Goal: Information Seeking & Learning: Check status

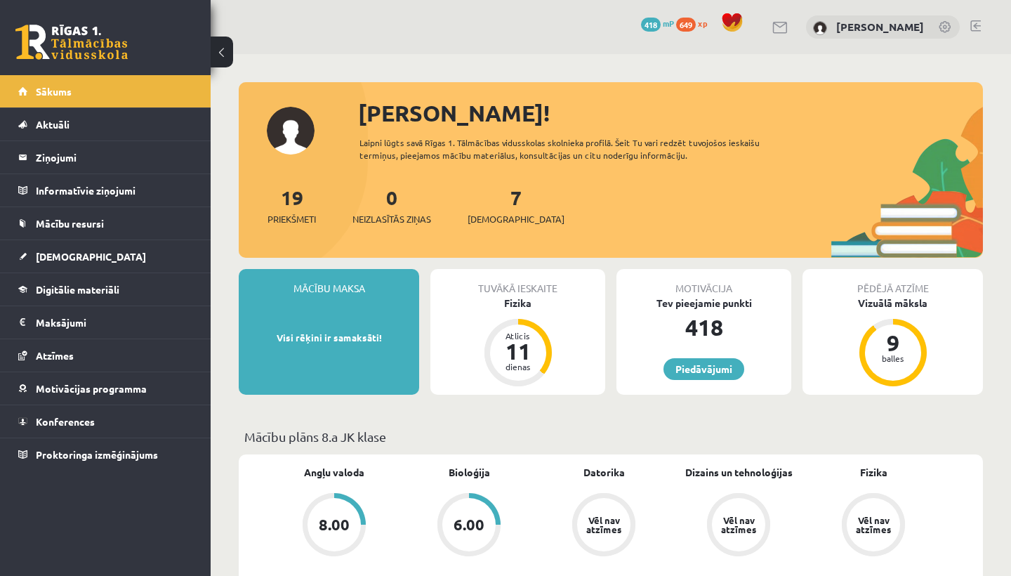
scroll to position [621, 0]
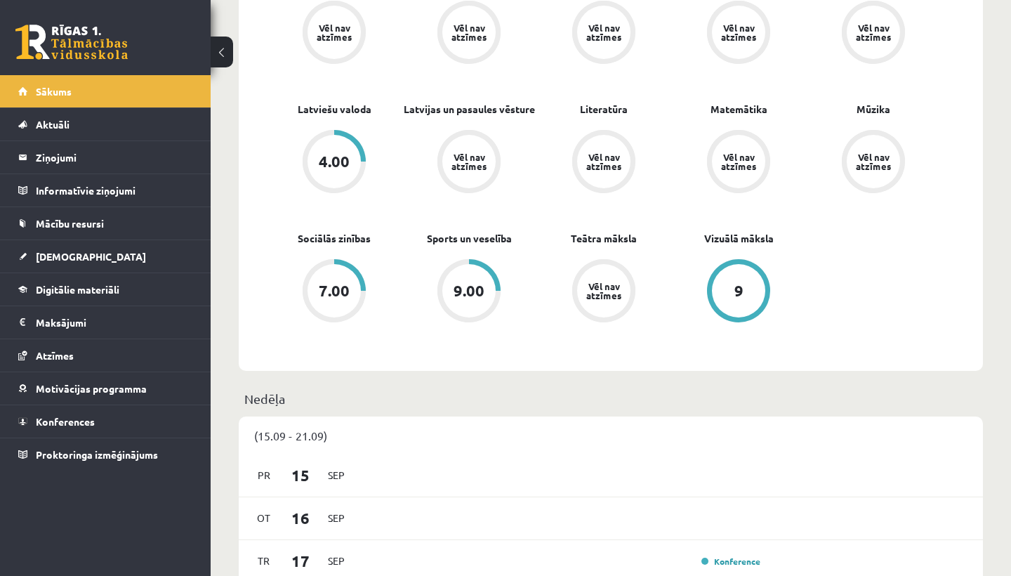
click at [468, 290] on div "9.00" at bounding box center [468, 290] width 31 height 15
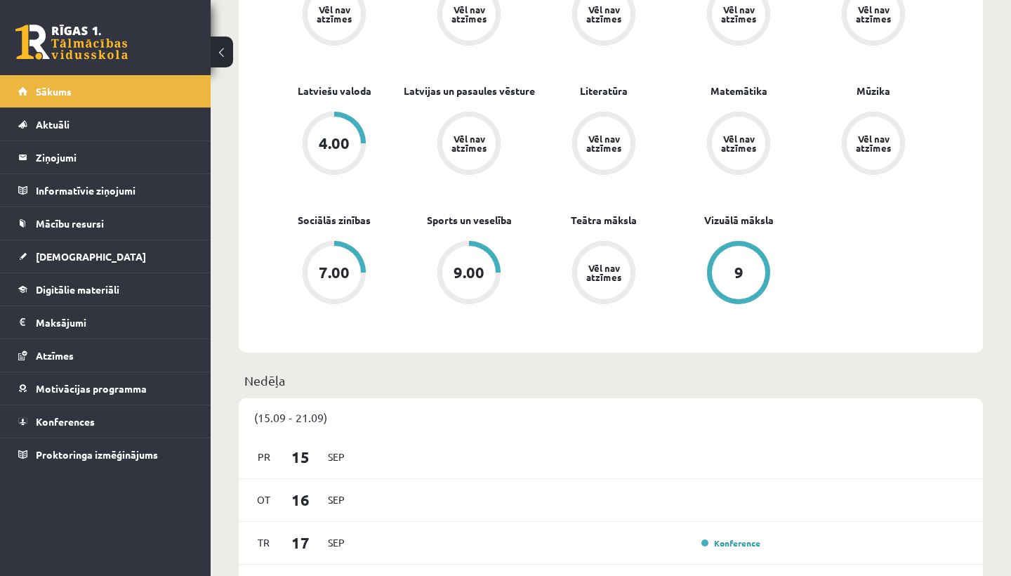
scroll to position [703, 0]
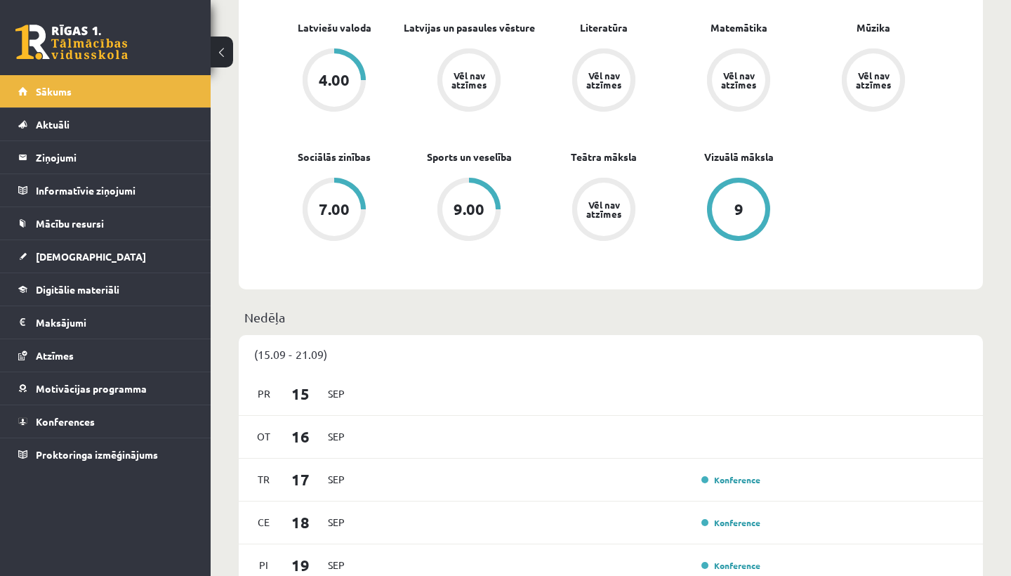
click at [309, 220] on div "7.00" at bounding box center [333, 209] width 53 height 53
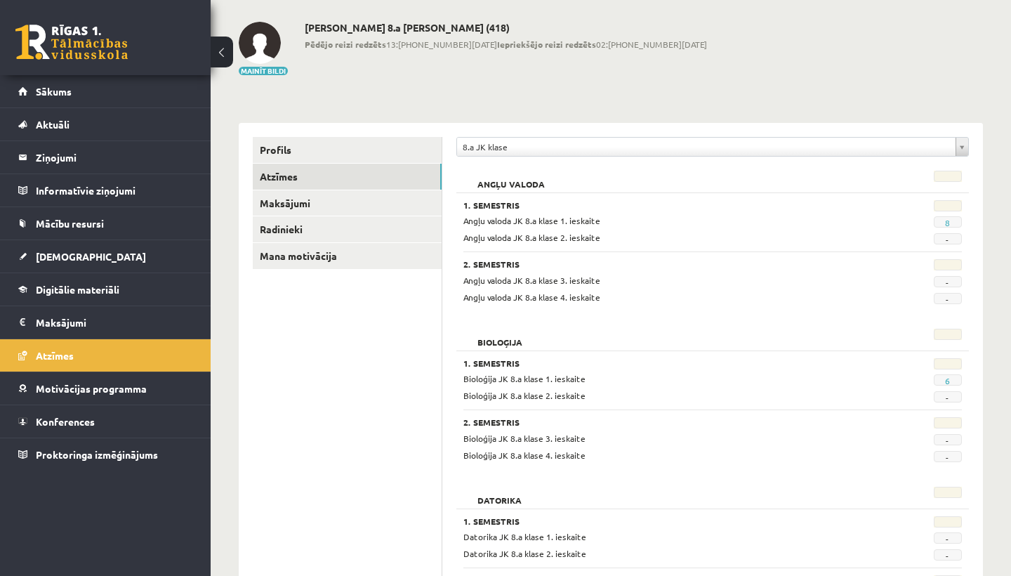
scroll to position [60, 0]
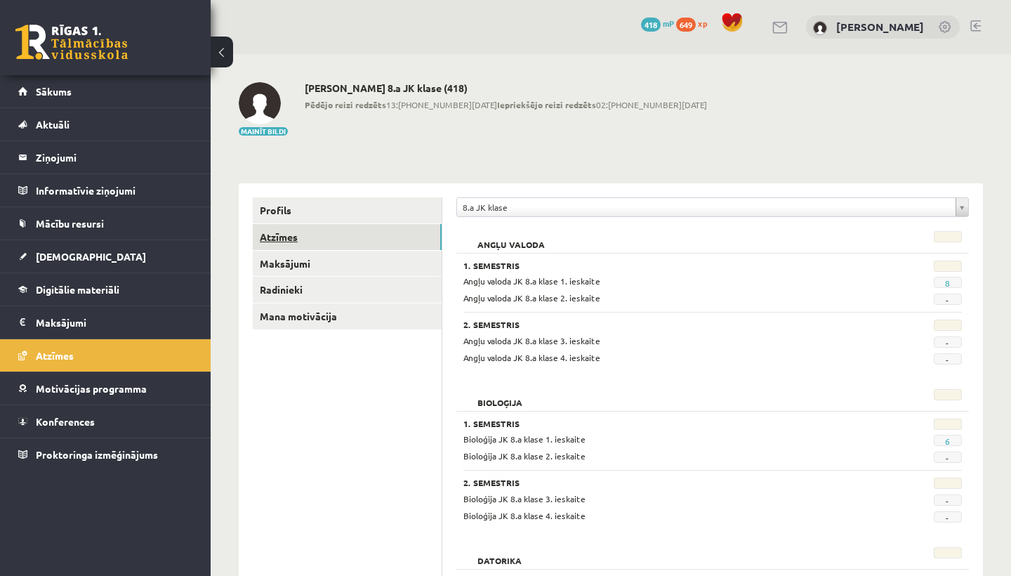
click at [307, 231] on link "Atzīmes" at bounding box center [347, 237] width 189 height 26
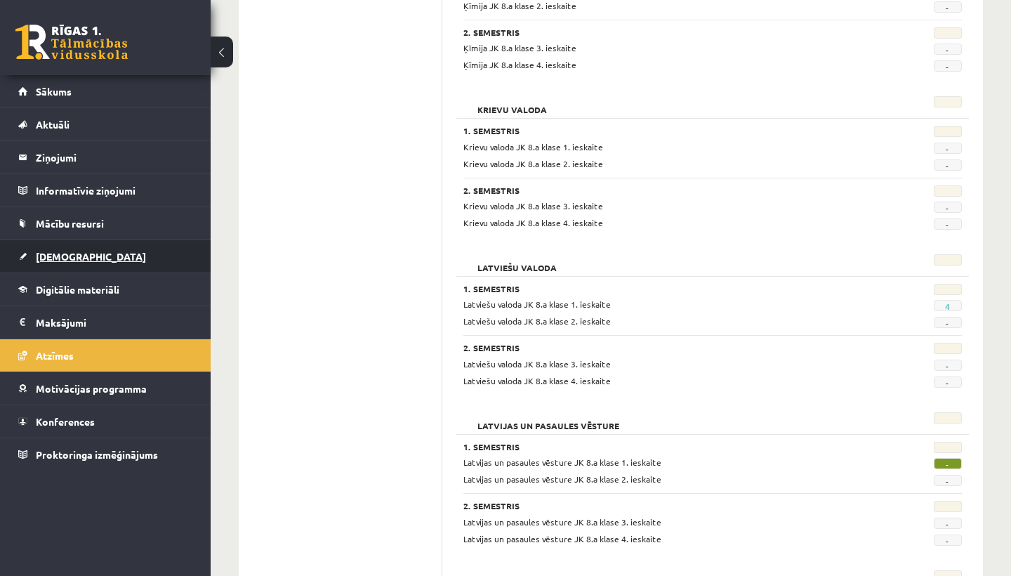
scroll to position [1403, 0]
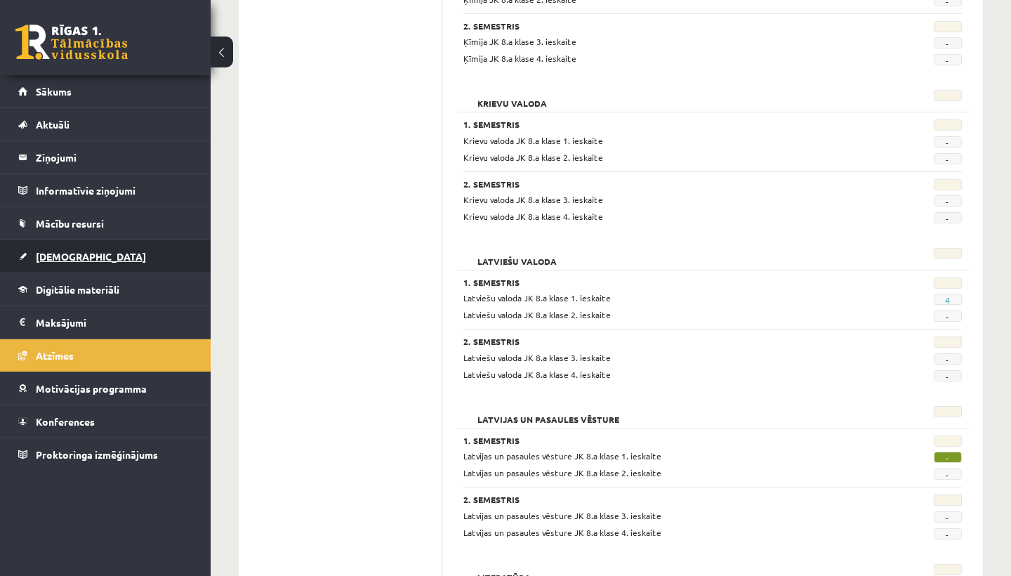
click at [92, 262] on link "[DEMOGRAPHIC_DATA]" at bounding box center [105, 256] width 175 height 32
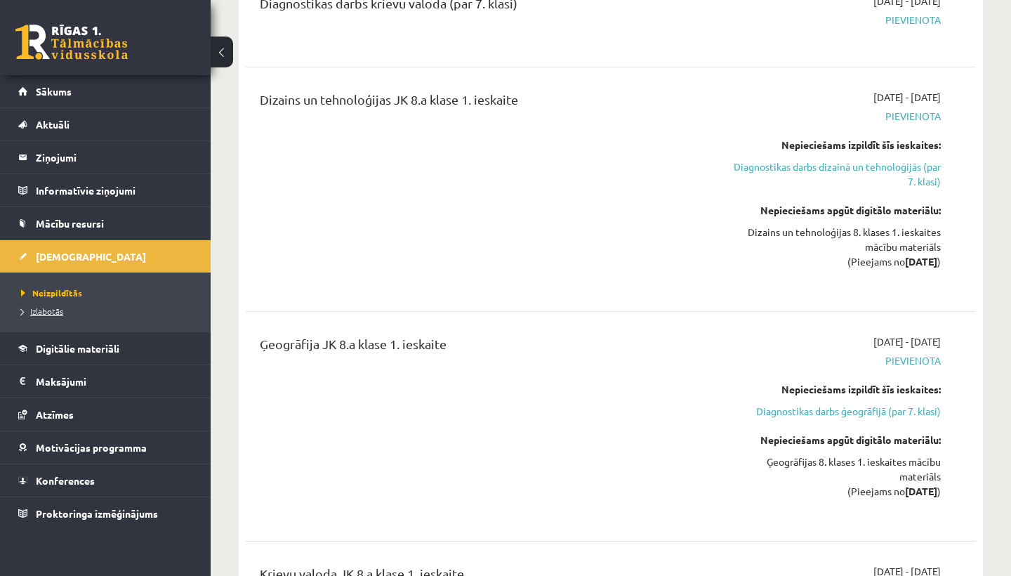
click at [57, 314] on span "Izlabotās" at bounding box center [42, 310] width 42 height 11
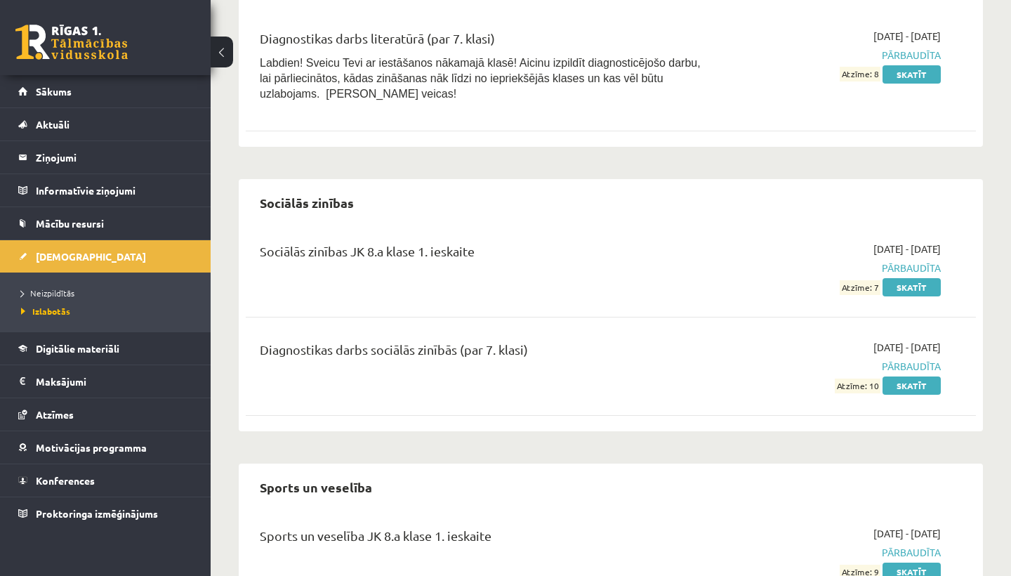
scroll to position [1552, 0]
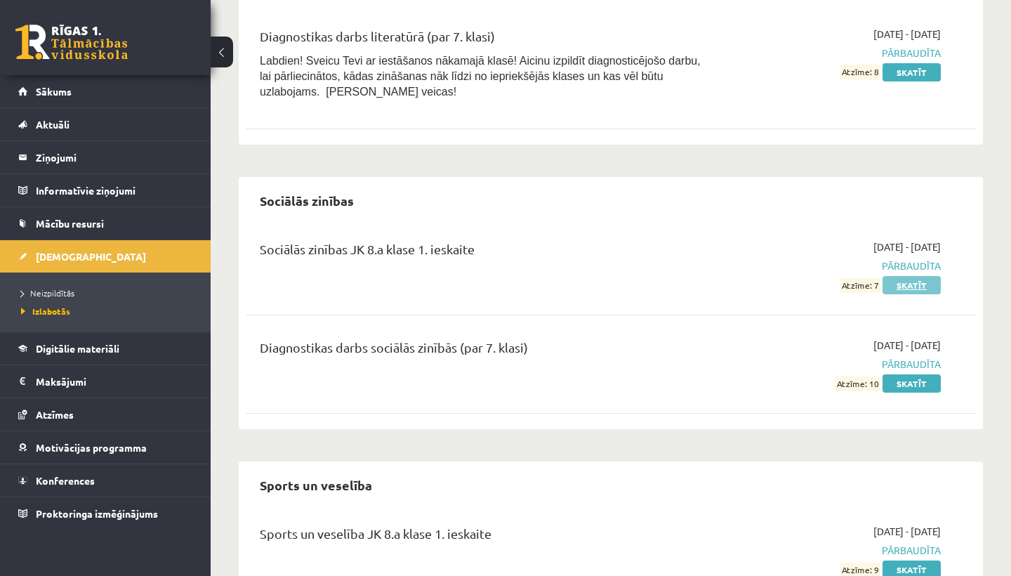
click at [925, 278] on link "Skatīt" at bounding box center [911, 285] width 58 height 18
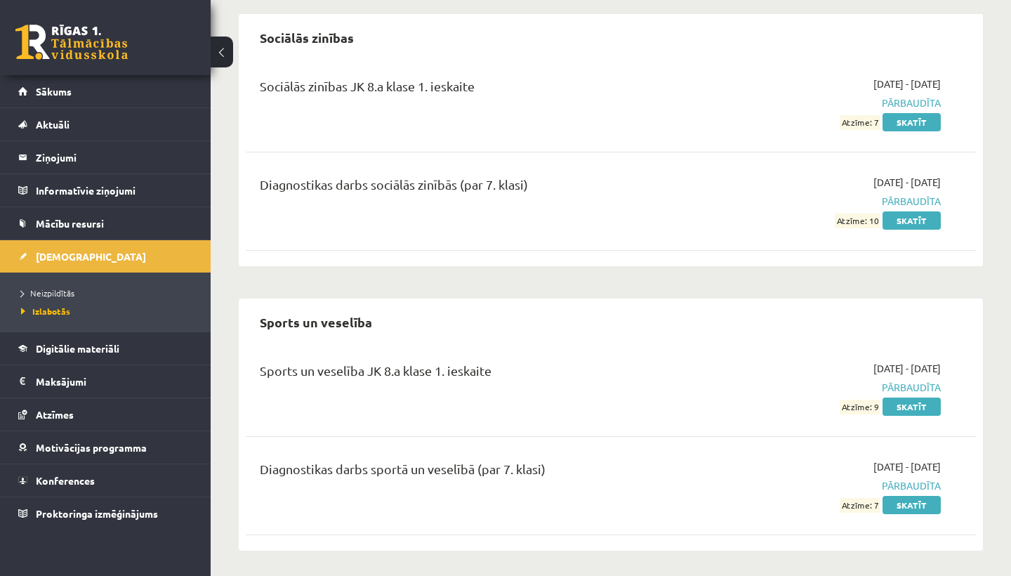
scroll to position [1714, 0]
click at [911, 400] on link "Skatīt" at bounding box center [911, 407] width 58 height 18
click at [914, 405] on link "Skatīt" at bounding box center [911, 407] width 58 height 18
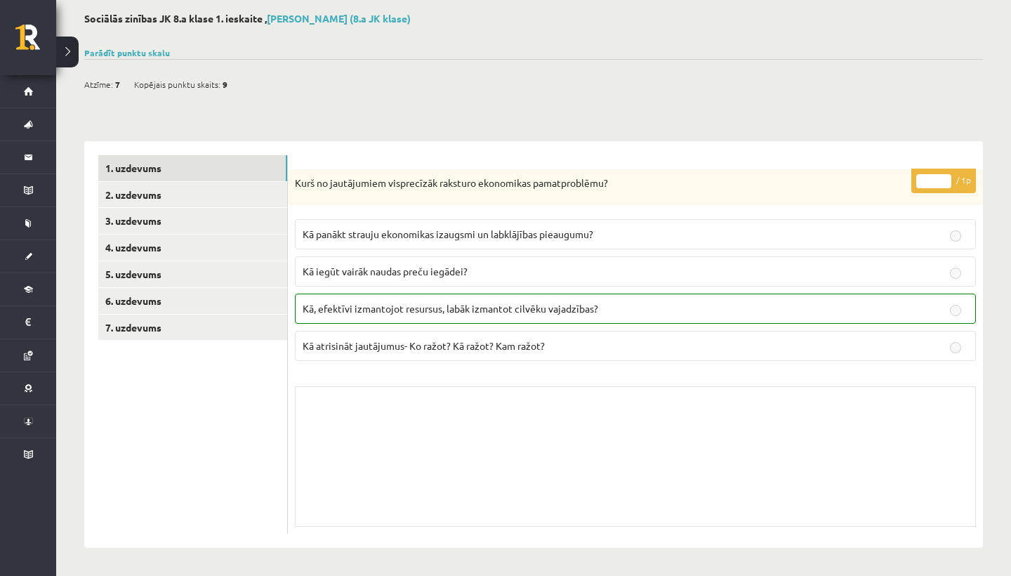
scroll to position [69, 0]
click at [173, 197] on link "2. uzdevums" at bounding box center [192, 196] width 189 height 26
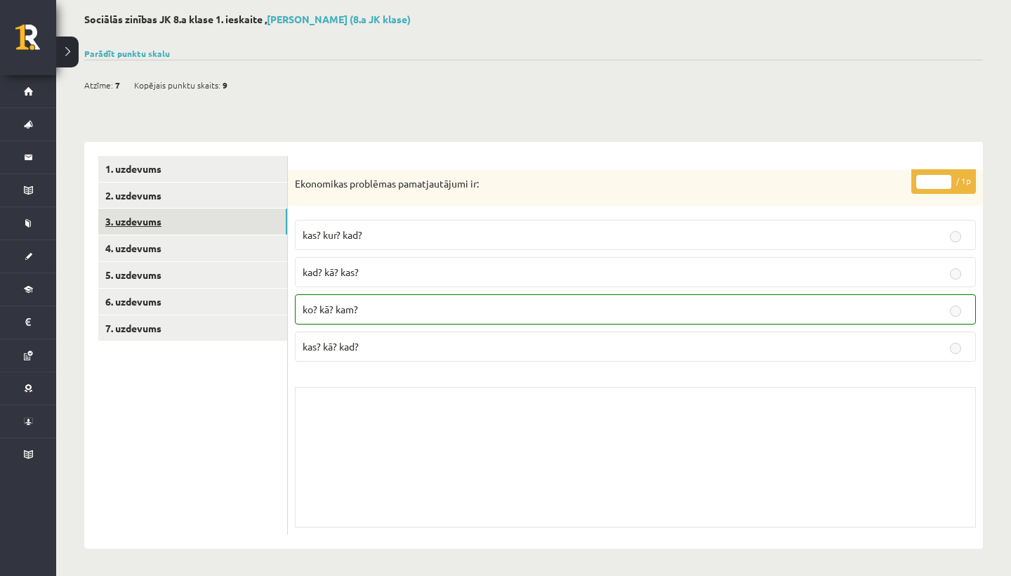
click at [198, 225] on link "3. uzdevums" at bounding box center [192, 221] width 189 height 26
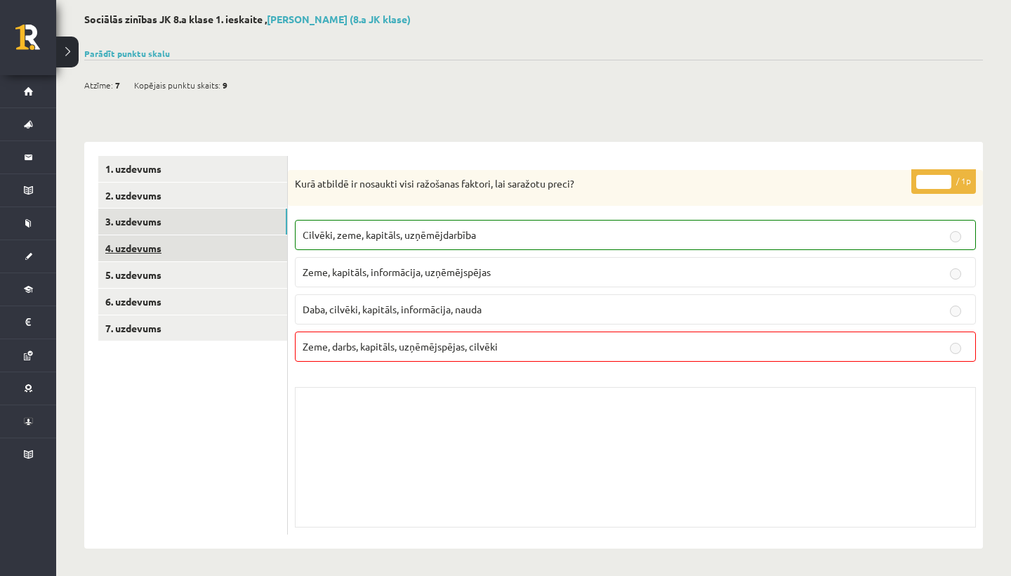
click at [196, 242] on link "4. uzdevums" at bounding box center [192, 248] width 189 height 26
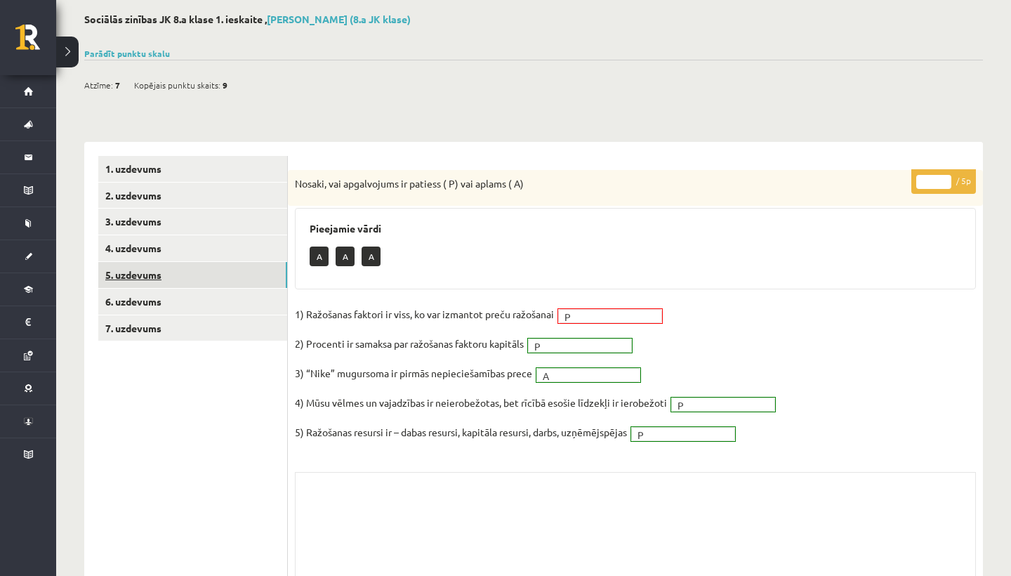
click at [241, 272] on link "5. uzdevums" at bounding box center [192, 275] width 189 height 26
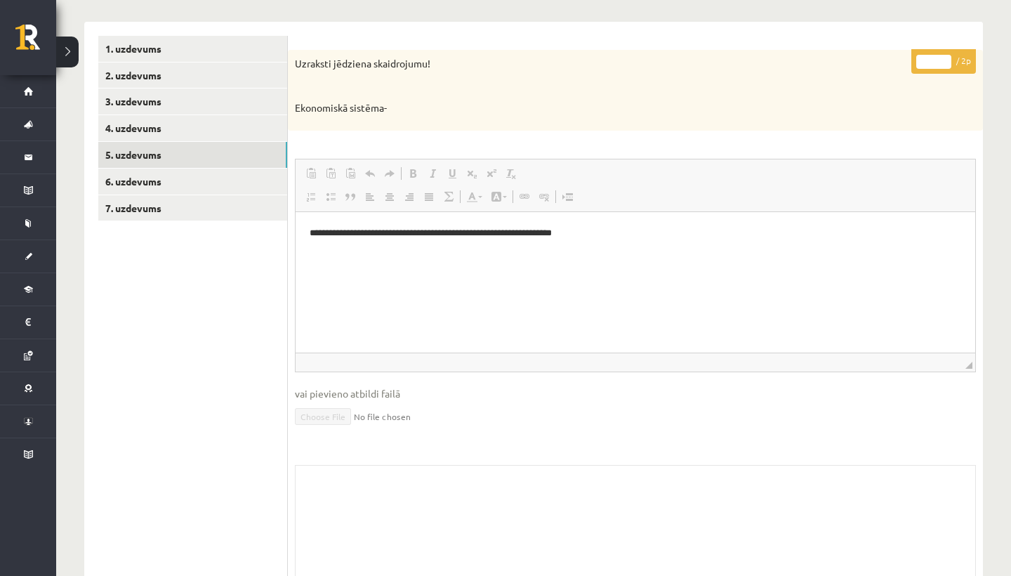
scroll to position [161, 0]
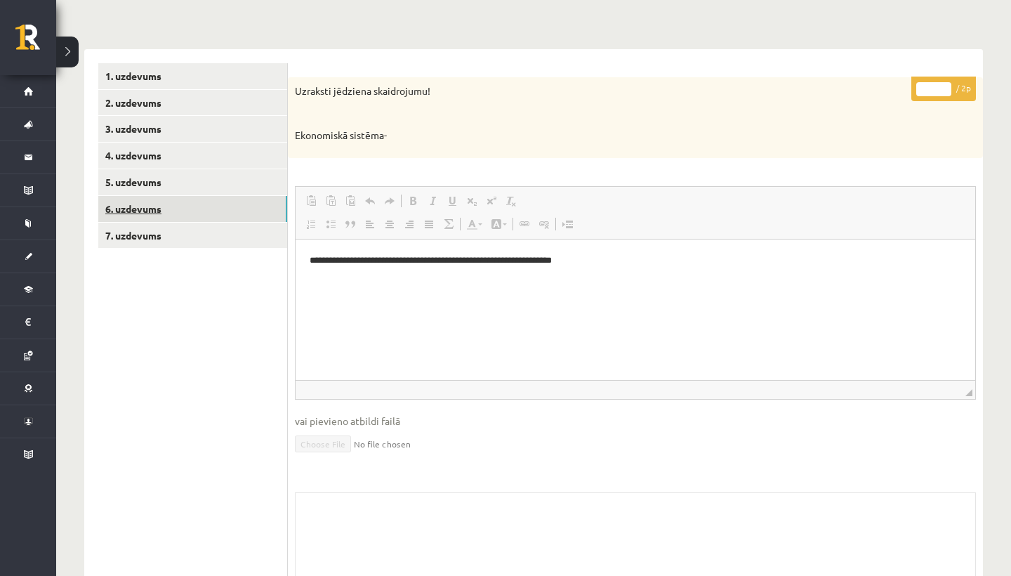
click at [245, 214] on link "6. uzdevums" at bounding box center [192, 209] width 189 height 26
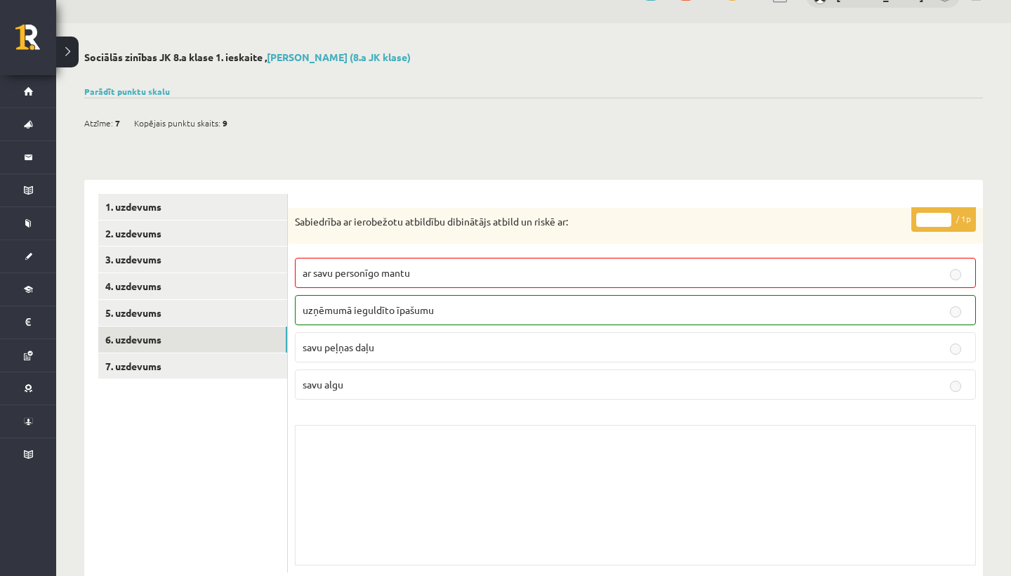
scroll to position [29, 0]
click at [197, 358] on link "7. uzdevums" at bounding box center [192, 367] width 189 height 26
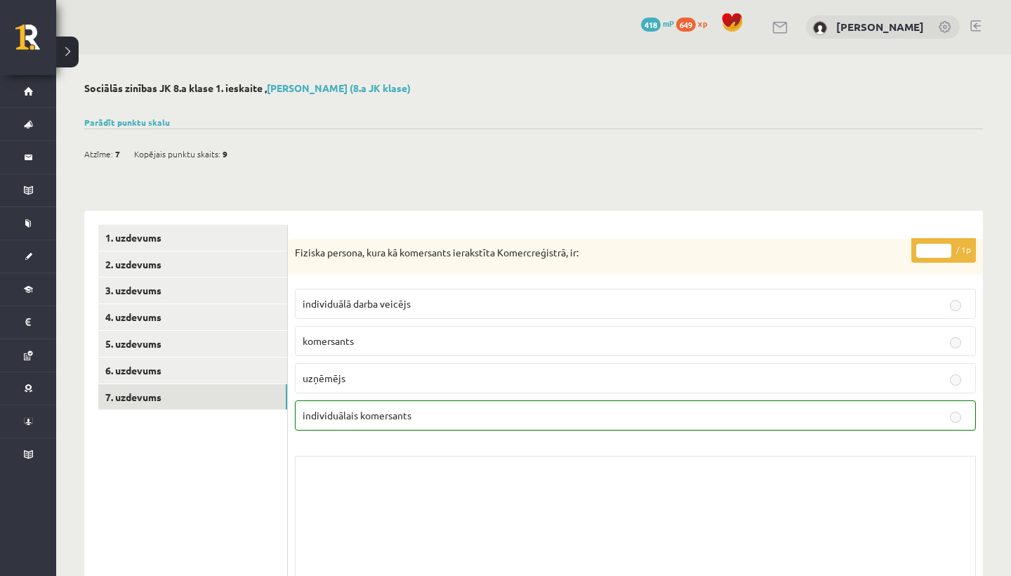
scroll to position [0, 0]
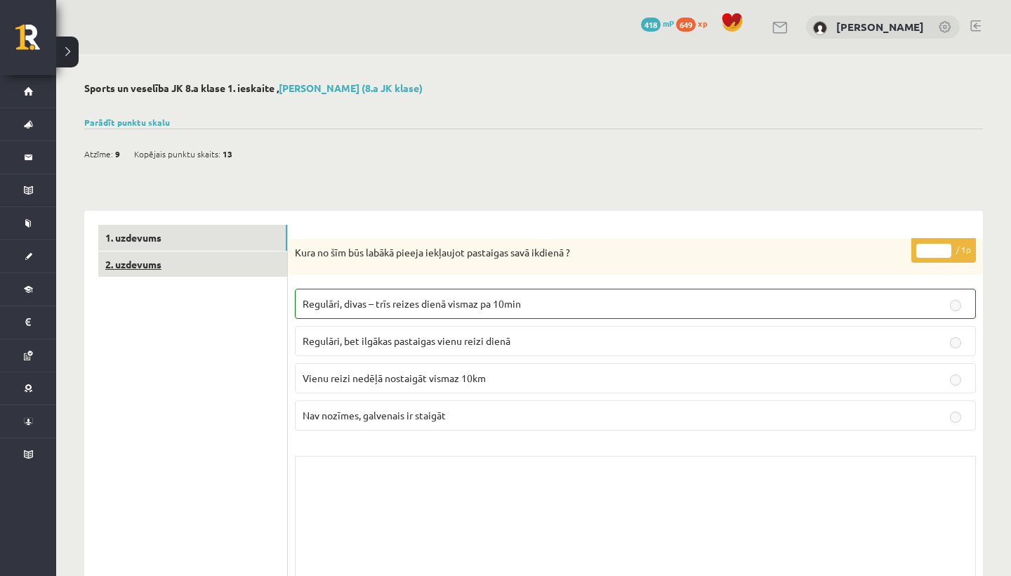
click at [223, 256] on link "2. uzdevums" at bounding box center [192, 264] width 189 height 26
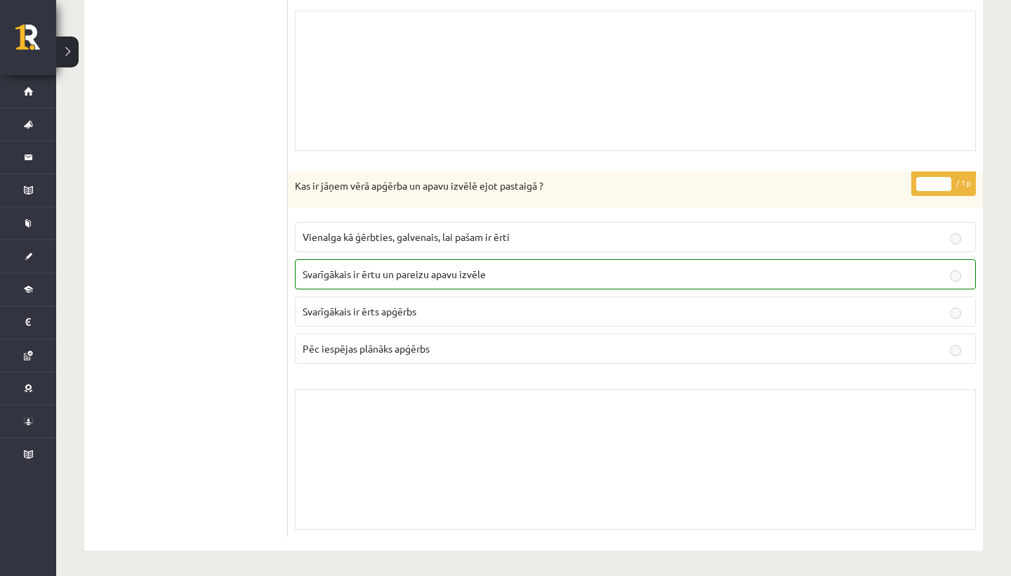
scroll to position [3096, 0]
